Goal: Task Accomplishment & Management: Use online tool/utility

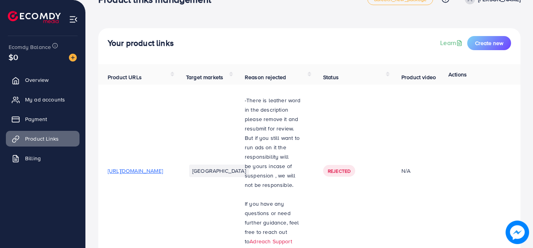
scroll to position [14, 0]
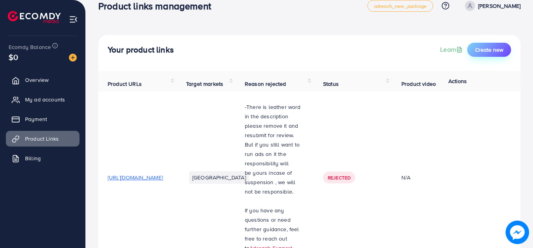
click at [485, 43] on button "Create new" at bounding box center [489, 50] width 44 height 14
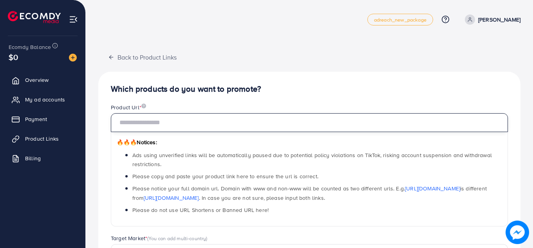
click at [154, 123] on input "text" at bounding box center [309, 122] width 397 height 19
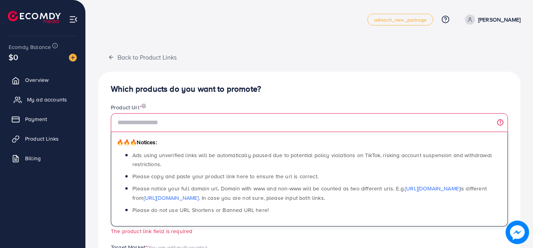
click at [49, 99] on span "My ad accounts" at bounding box center [47, 100] width 40 height 8
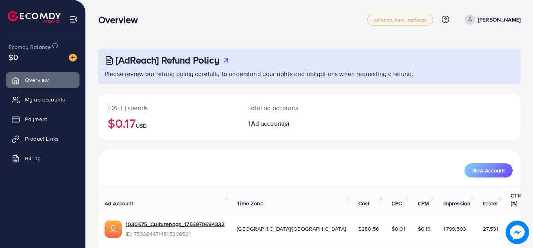
scroll to position [22, 0]
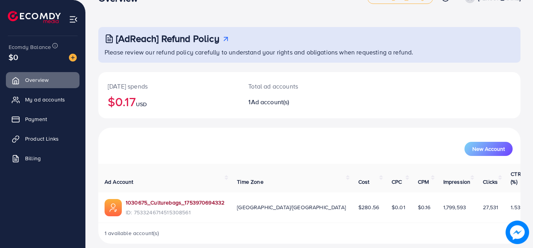
click at [174, 199] on link "1030675_Culturebags_1753970694332" at bounding box center [175, 203] width 99 height 8
